Goal: Check status: Check status

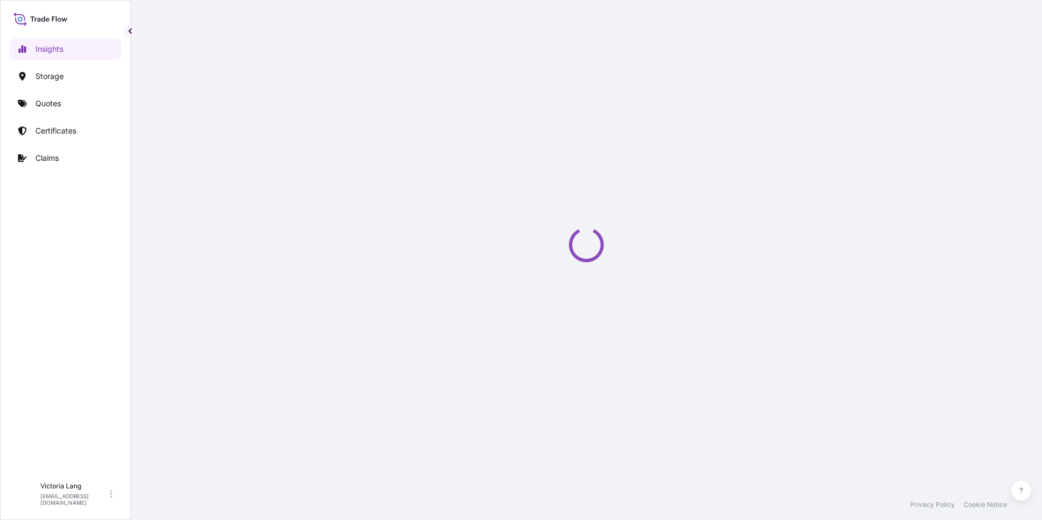
select select "2025"
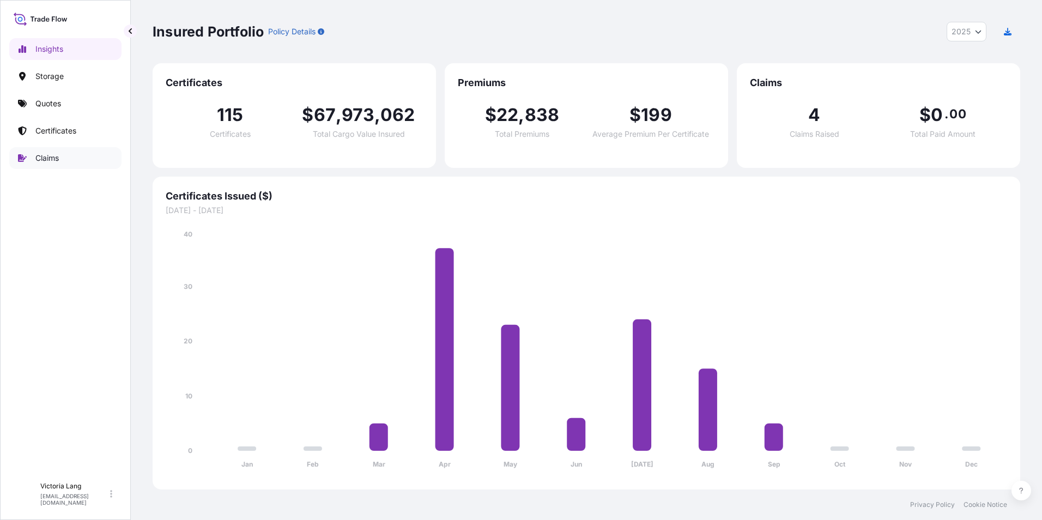
click at [56, 156] on p "Claims" at bounding box center [46, 158] width 23 height 11
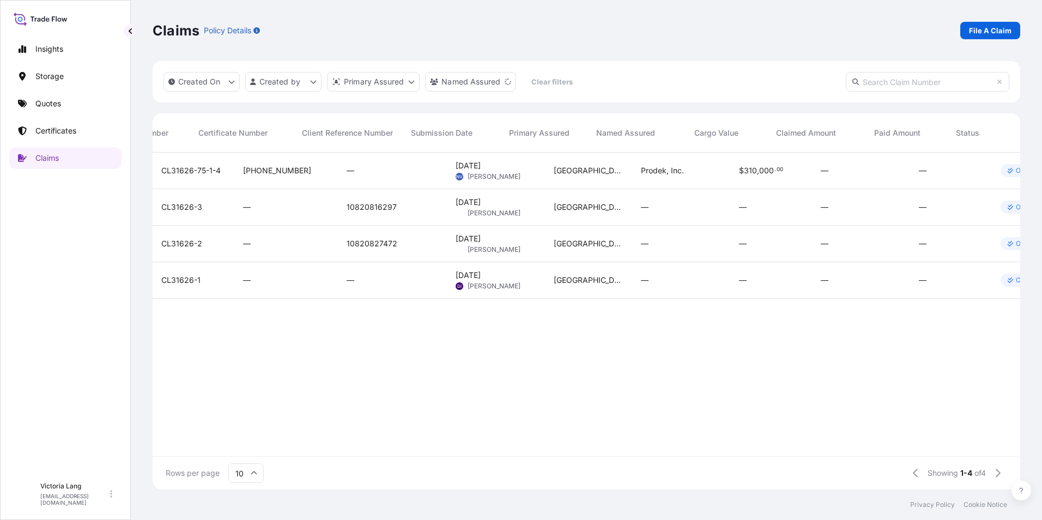
scroll to position [0, 81]
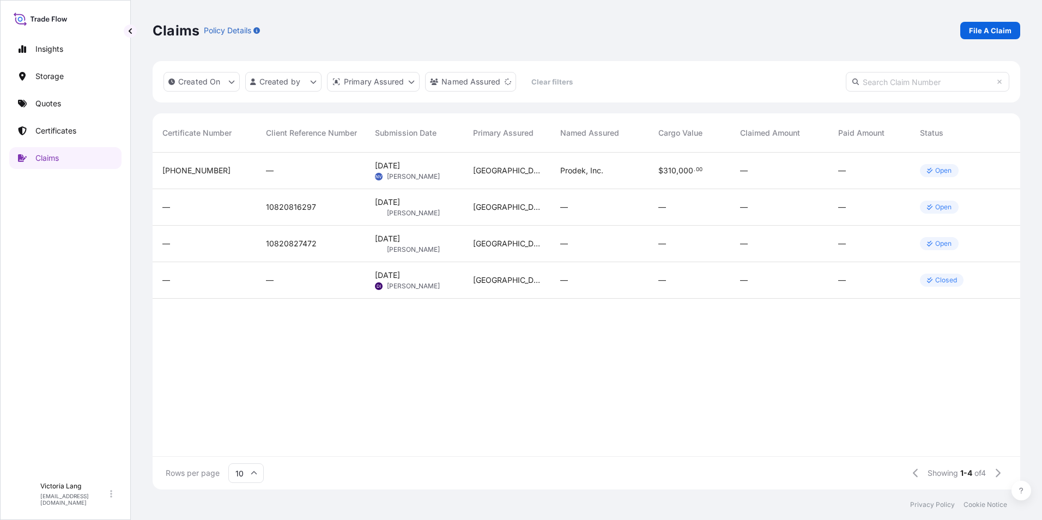
click at [753, 447] on div "CL31626-75-1-4 [PHONE_NUMBER] — [DATE] NV [PERSON_NAME] Houston Prodek, Inc. $ …" at bounding box center [546, 305] width 948 height 304
click at [943, 246] on p "Open" at bounding box center [943, 243] width 17 height 9
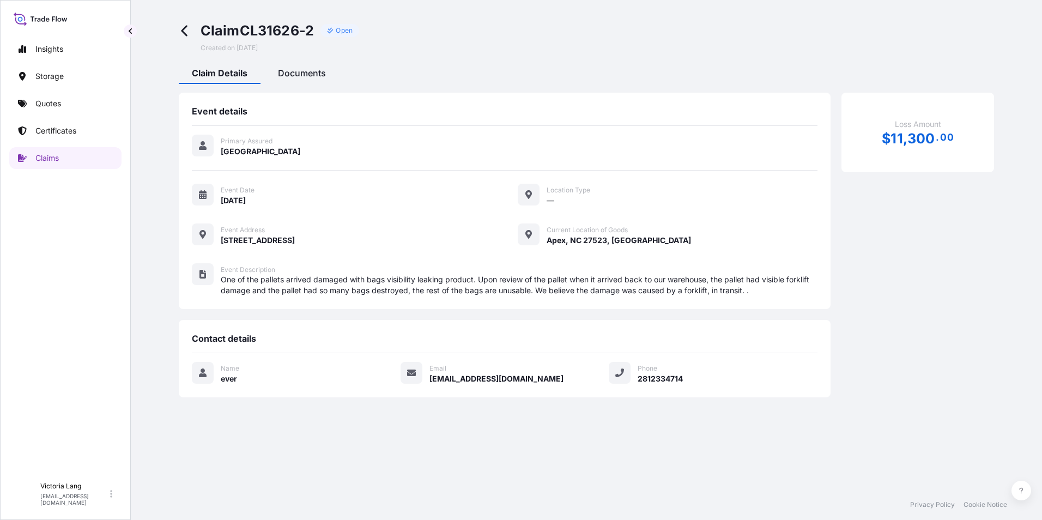
click at [314, 78] on div "Documents" at bounding box center [302, 74] width 74 height 19
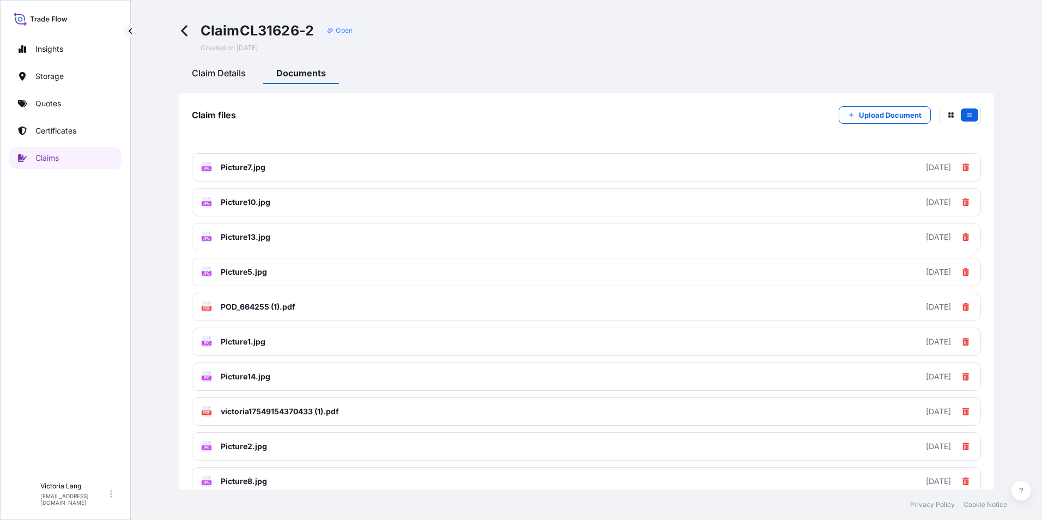
click at [224, 71] on span "Claim Details" at bounding box center [219, 73] width 54 height 11
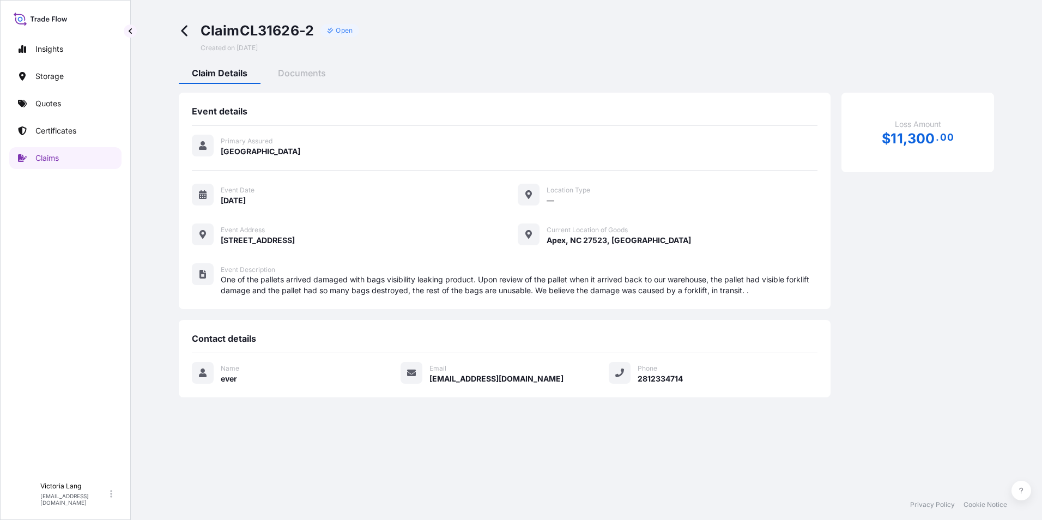
click at [190, 28] on icon at bounding box center [185, 31] width 13 height 13
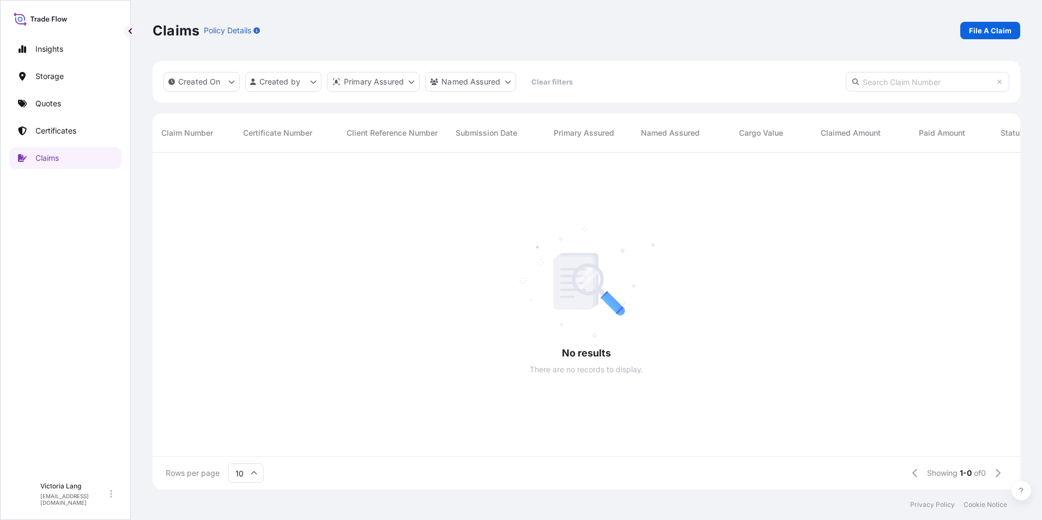
scroll to position [335, 860]
